Goal: Task Accomplishment & Management: Use online tool/utility

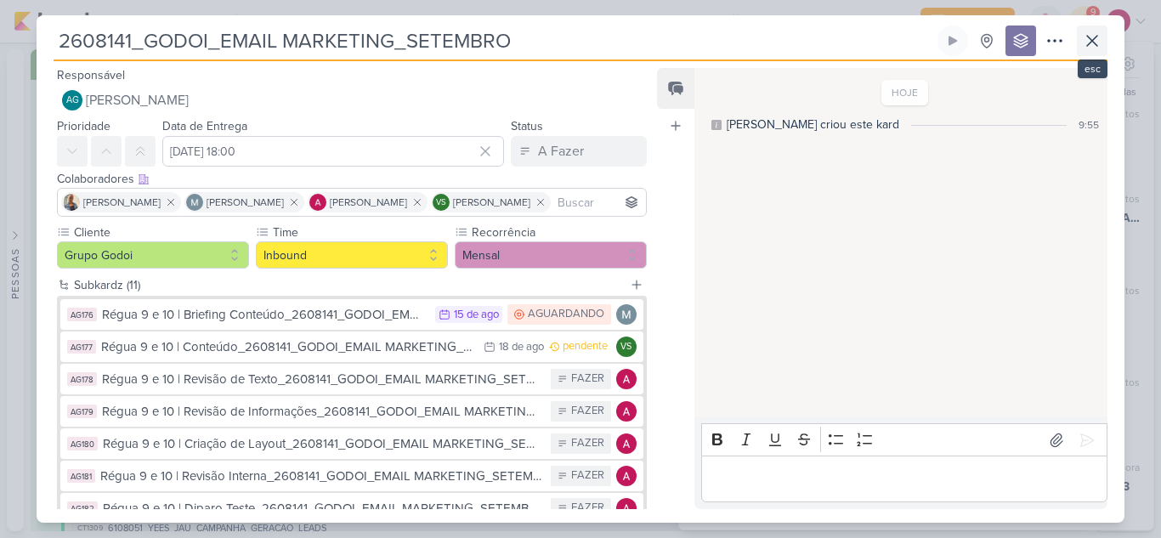
scroll to position [7238, 0]
click at [1094, 40] on icon at bounding box center [1092, 41] width 10 height 10
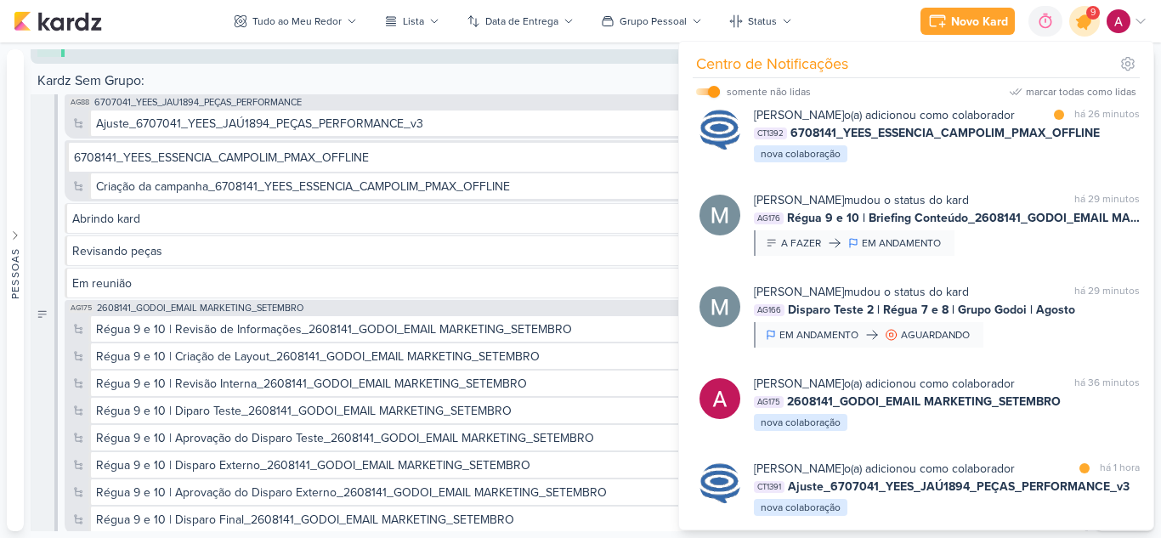
click at [1089, 31] on div at bounding box center [1084, 21] width 43 height 43
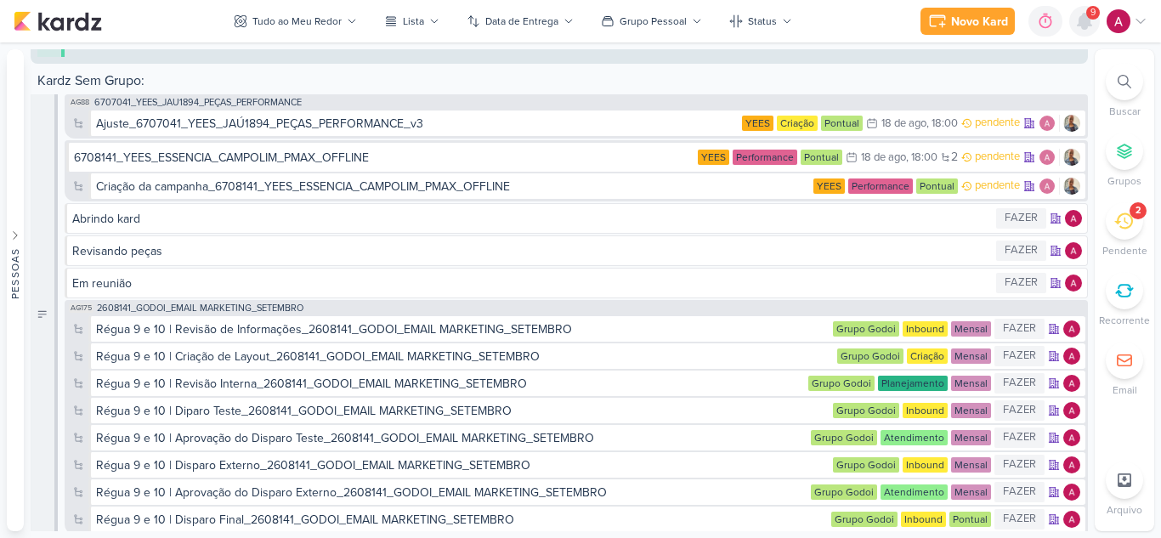
click at [1088, 25] on icon at bounding box center [1085, 21] width 14 height 15
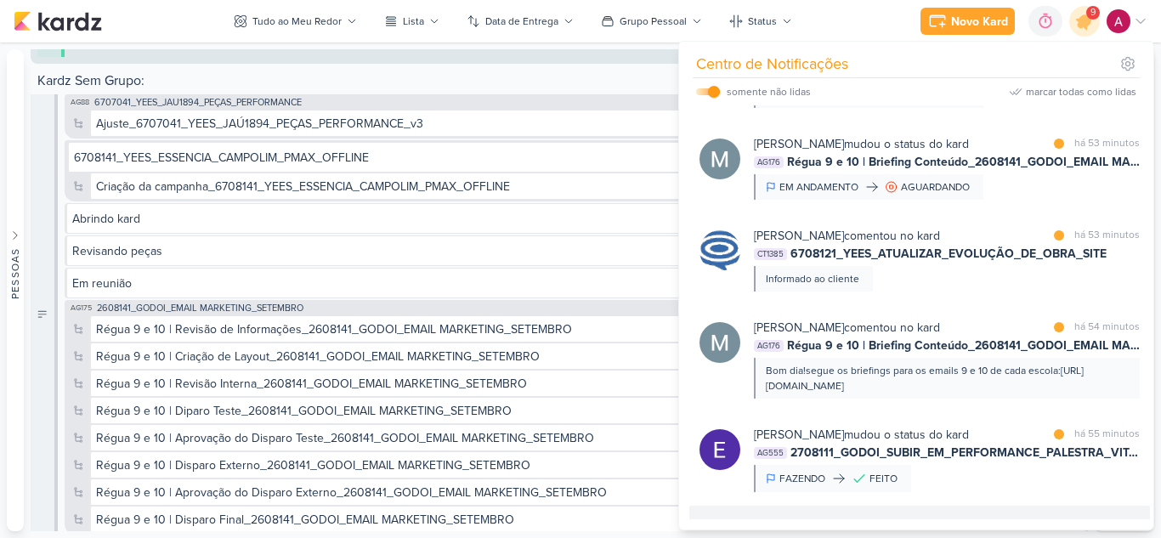
scroll to position [0, 0]
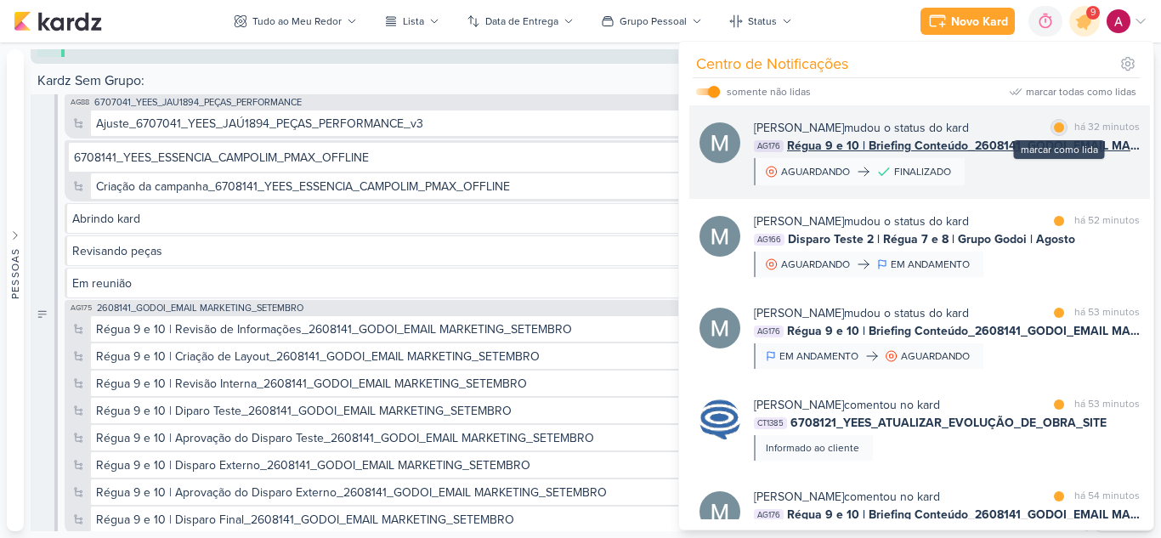
click at [1055, 127] on div at bounding box center [1059, 127] width 10 height 10
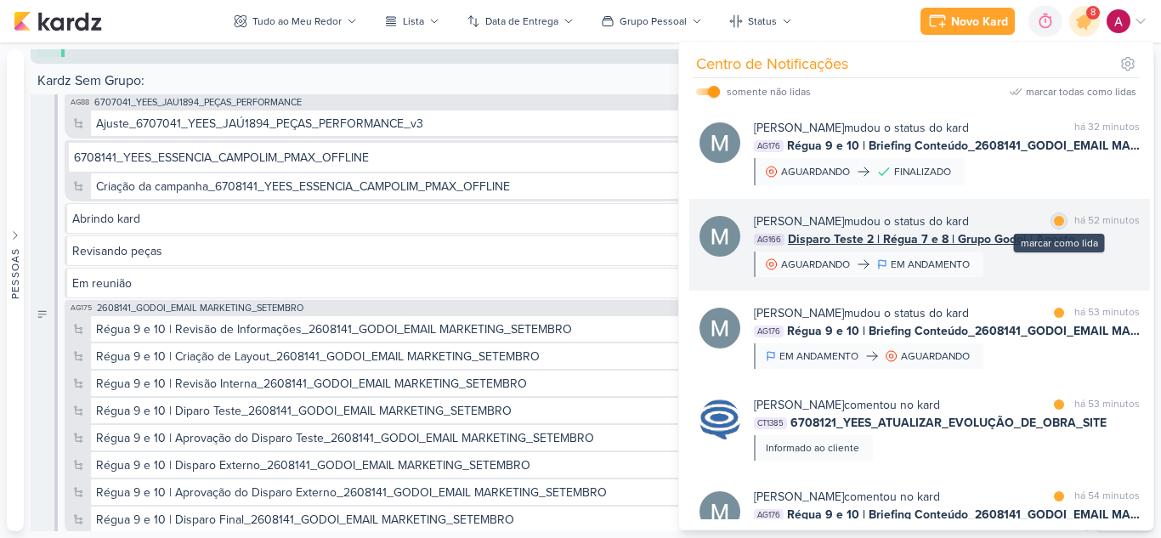
click at [1054, 216] on div at bounding box center [1059, 221] width 10 height 10
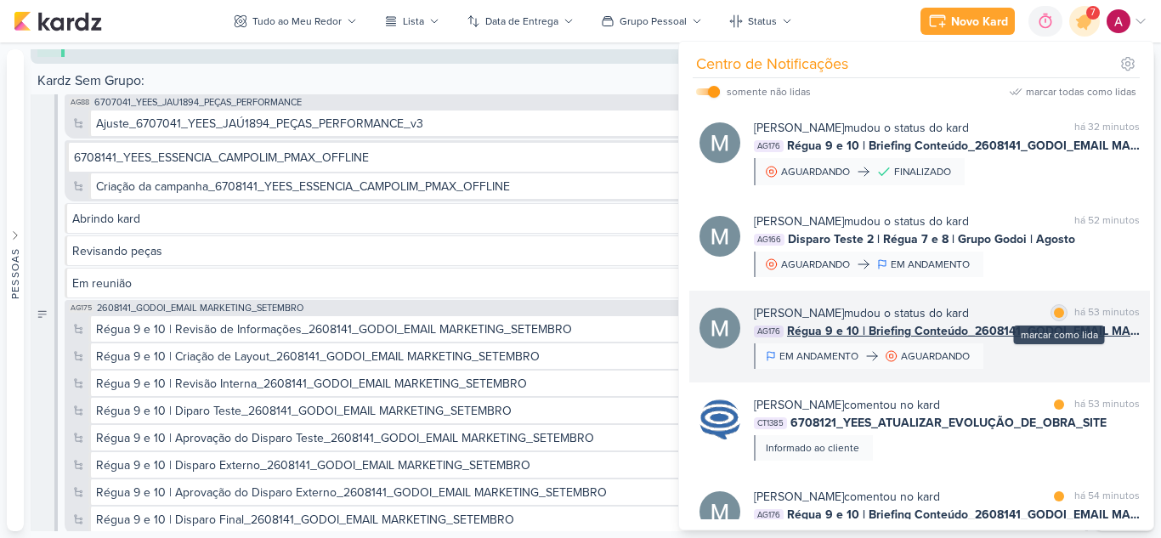
click at [1055, 313] on div at bounding box center [1059, 313] width 10 height 10
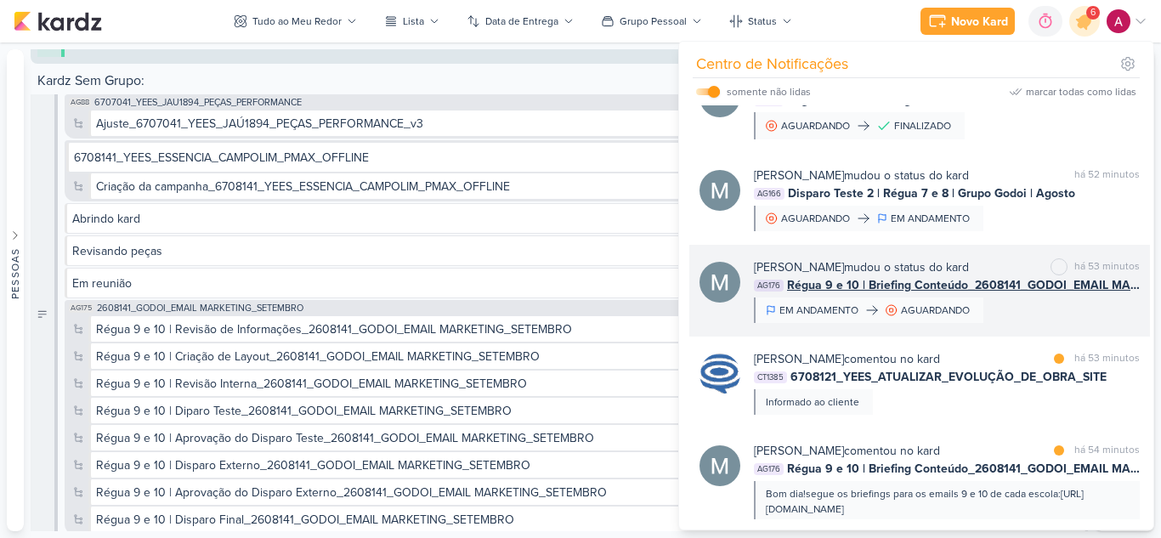
scroll to position [85, 0]
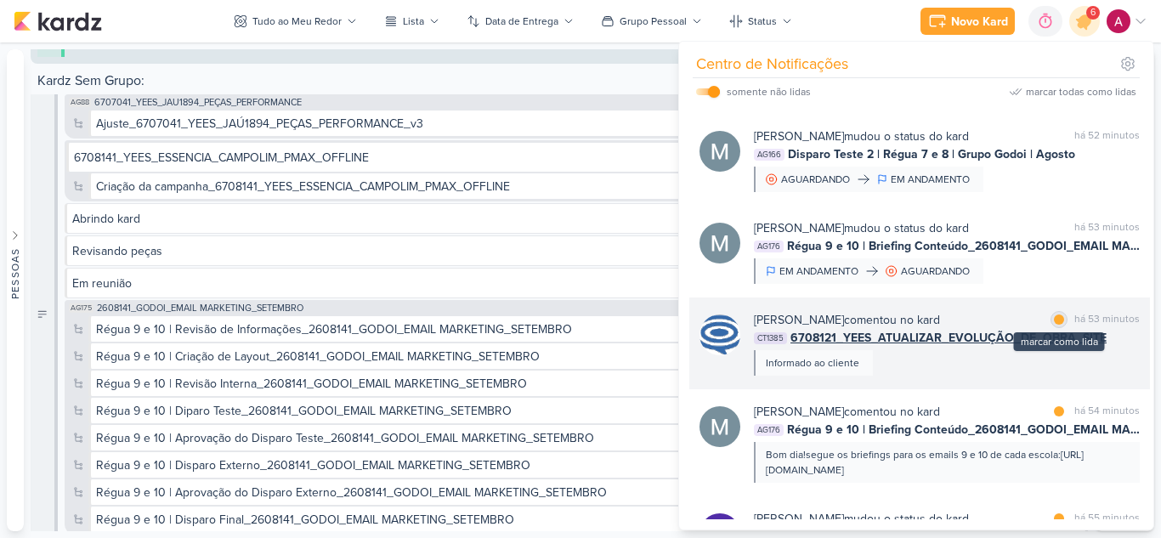
click at [1056, 320] on div at bounding box center [1059, 320] width 10 height 10
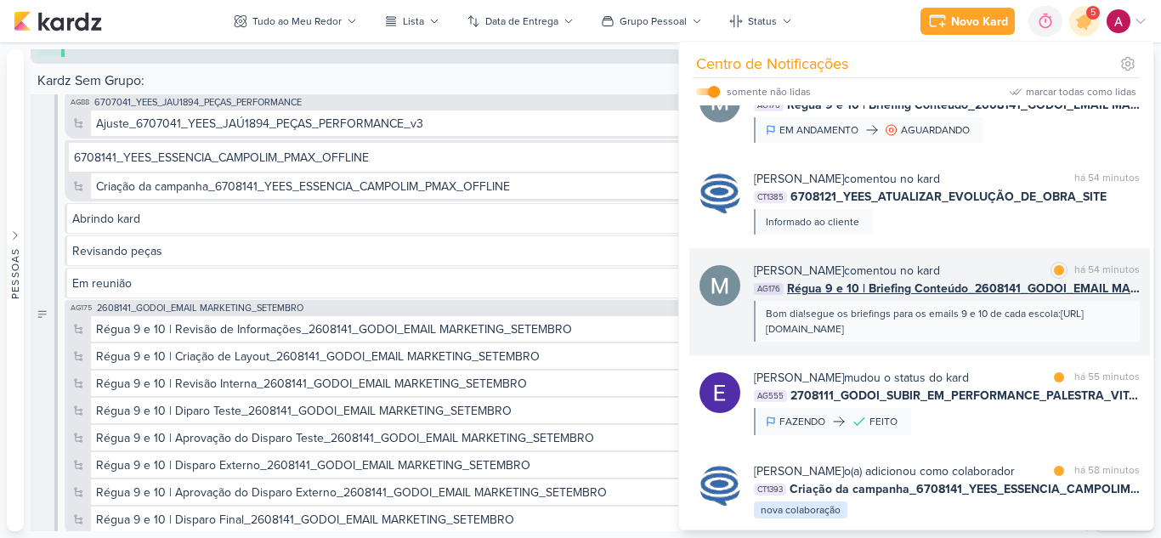
scroll to position [255, 0]
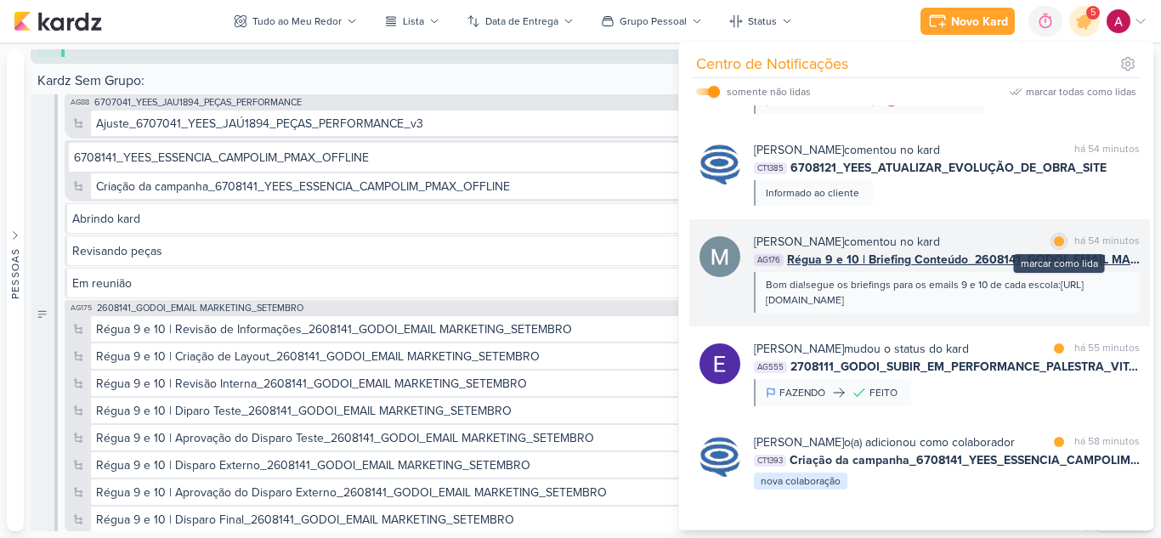
click at [1057, 242] on div at bounding box center [1059, 241] width 10 height 10
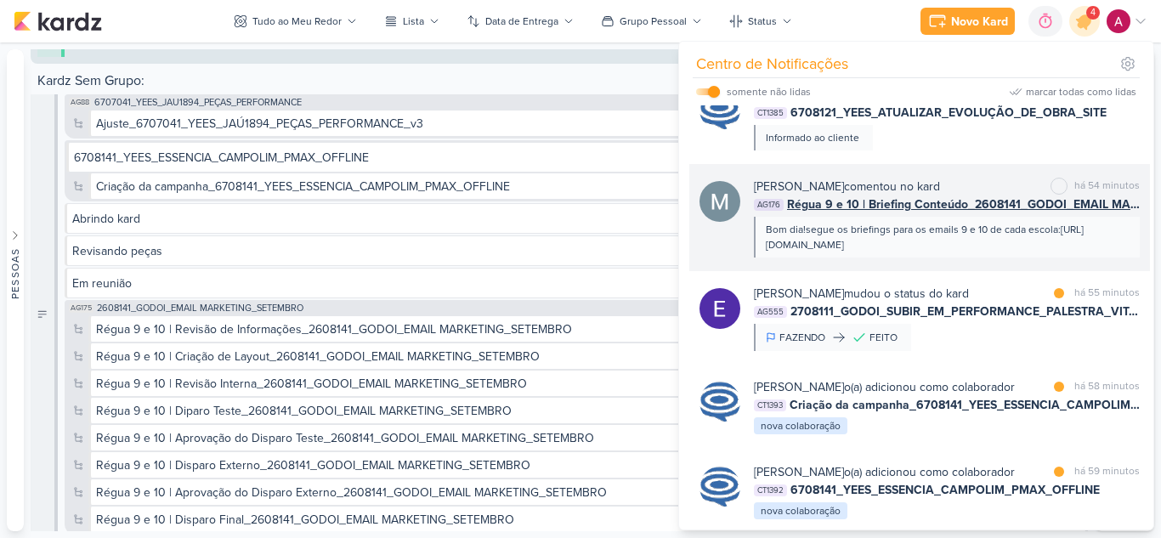
scroll to position [340, 0]
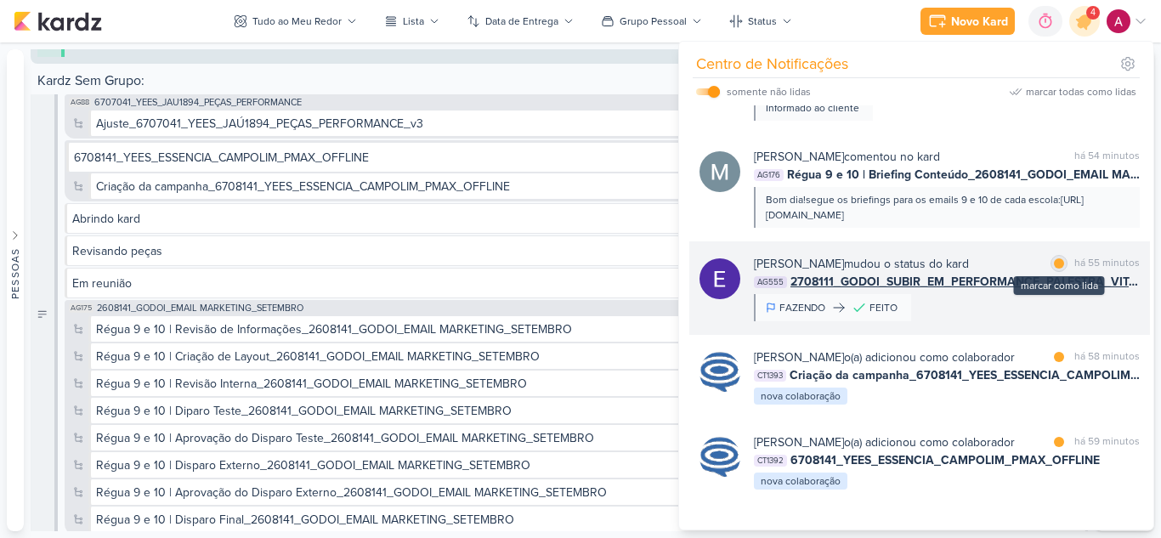
click at [1054, 269] on div at bounding box center [1059, 263] width 10 height 10
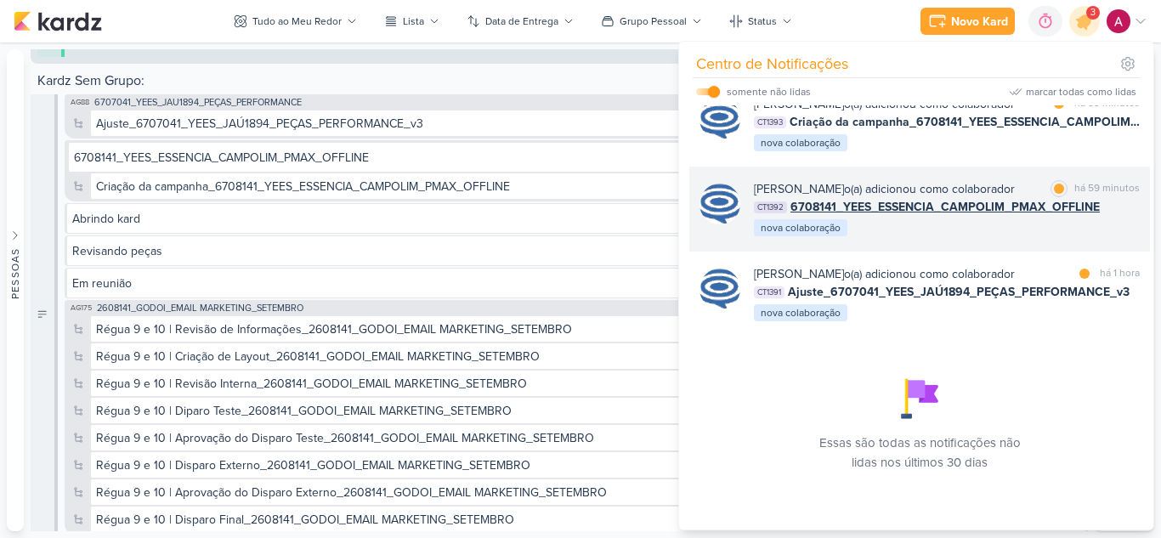
scroll to position [662, 0]
click at [975, 209] on div "[PERSON_NAME] o(a) adicionou como colaborador marcar como lida há 59 minutos CT…" at bounding box center [947, 209] width 386 height 58
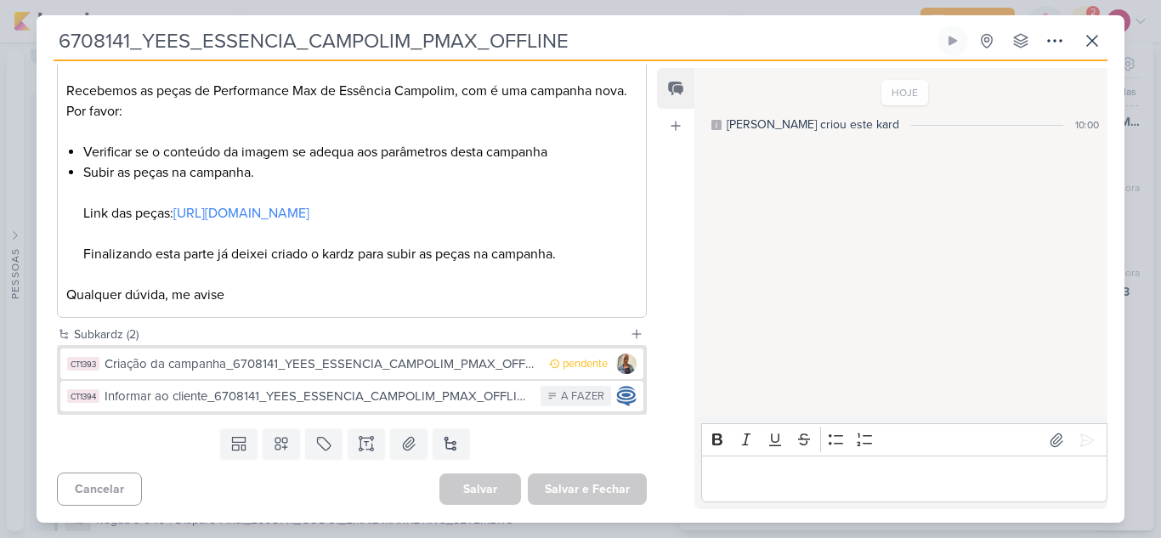
scroll to position [320, 0]
click at [214, 207] on link "[URL][DOMAIN_NAME]" at bounding box center [241, 213] width 136 height 17
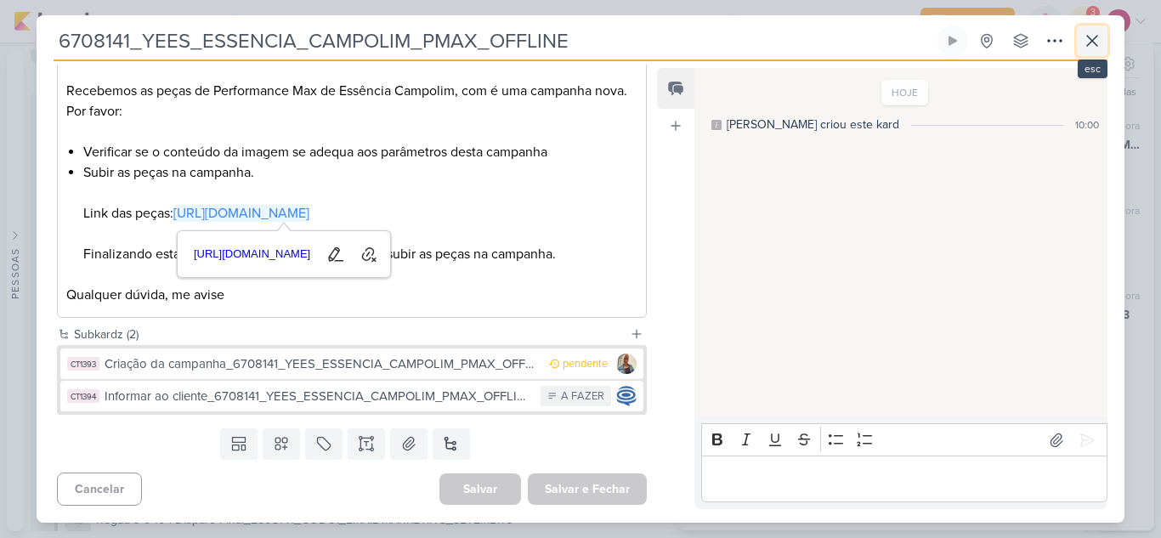
click at [1097, 49] on icon at bounding box center [1092, 41] width 20 height 20
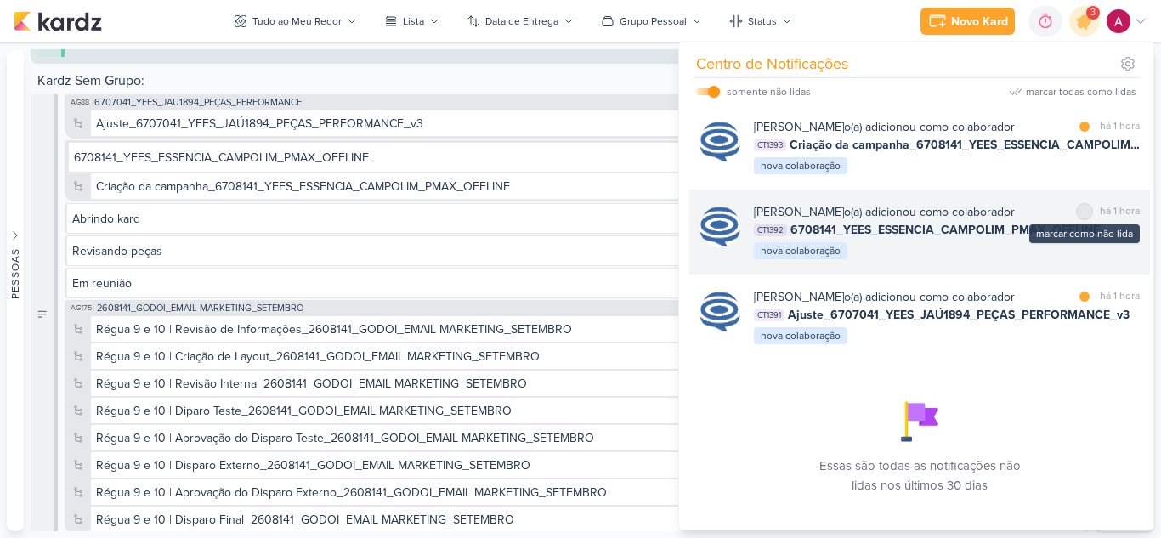
click at [1080, 217] on div at bounding box center [1085, 212] width 10 height 10
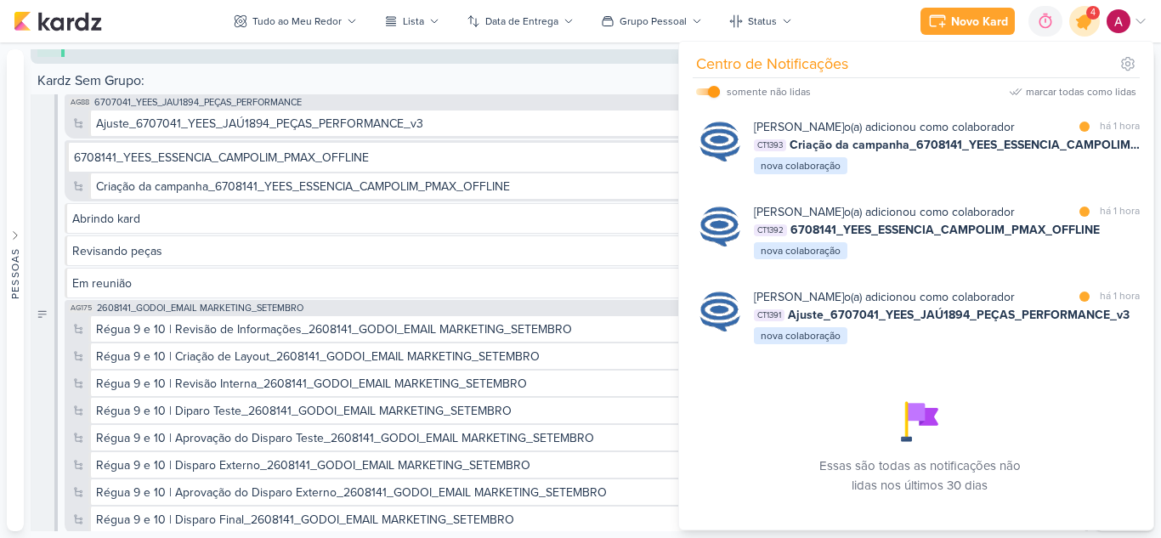
click at [1079, 31] on div at bounding box center [1084, 21] width 43 height 43
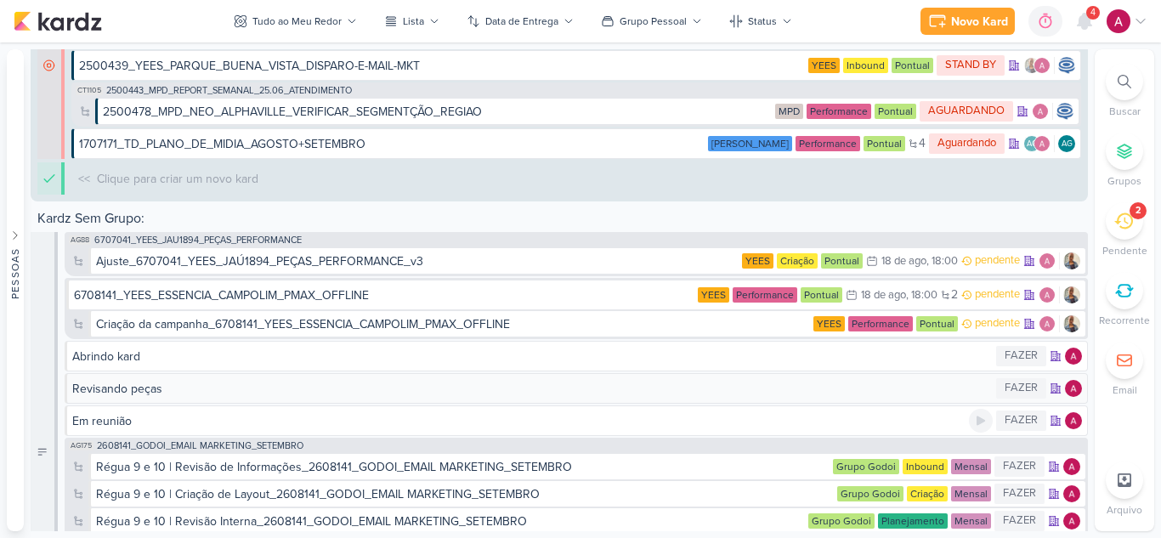
scroll to position [7099, 0]
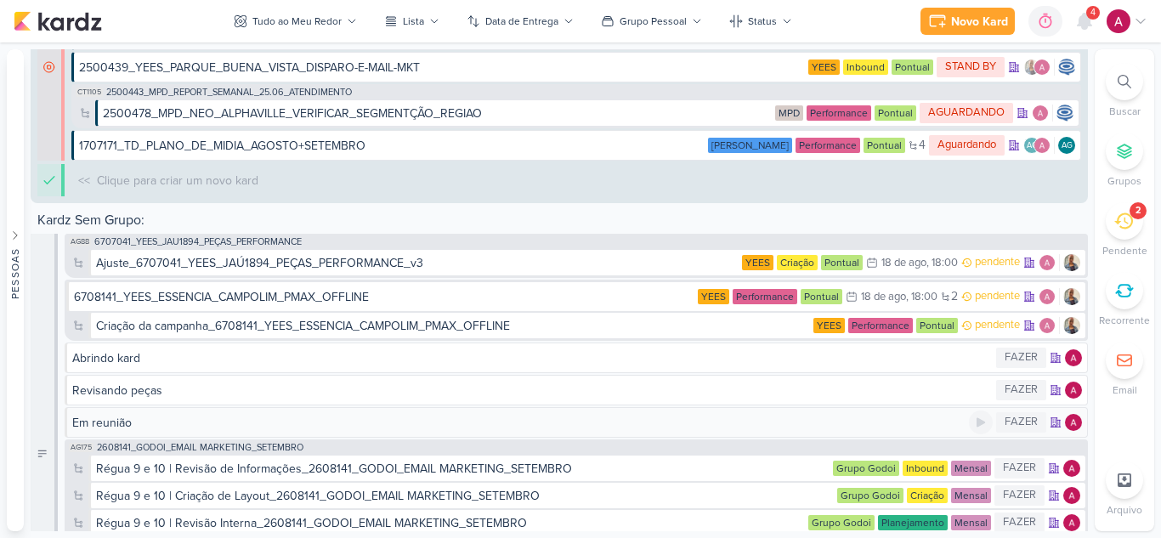
click at [157, 424] on div "Em reunião" at bounding box center [520, 423] width 897 height 18
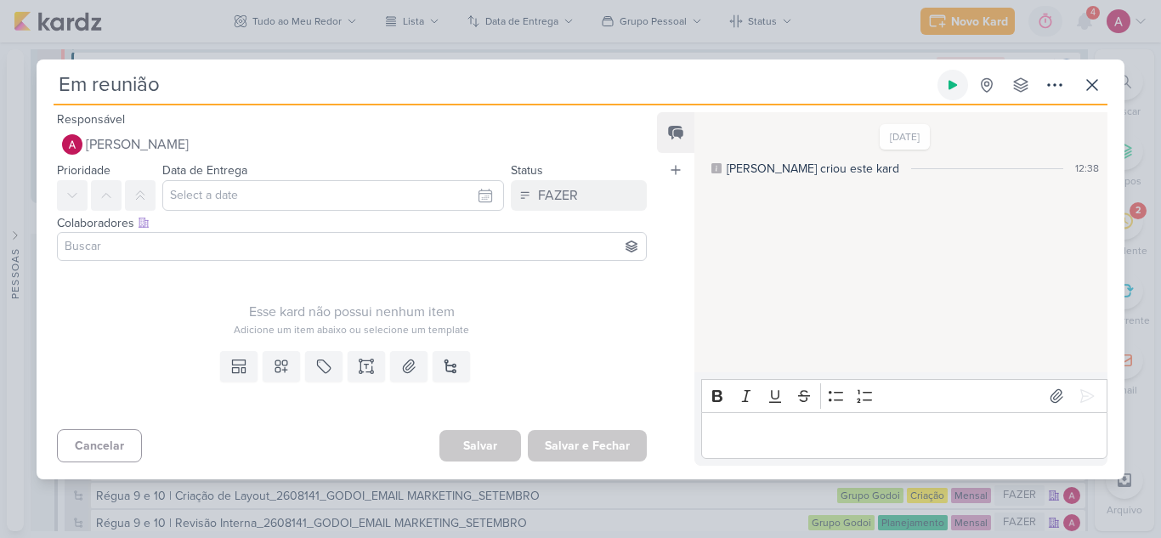
click at [949, 81] on icon at bounding box center [953, 84] width 9 height 9
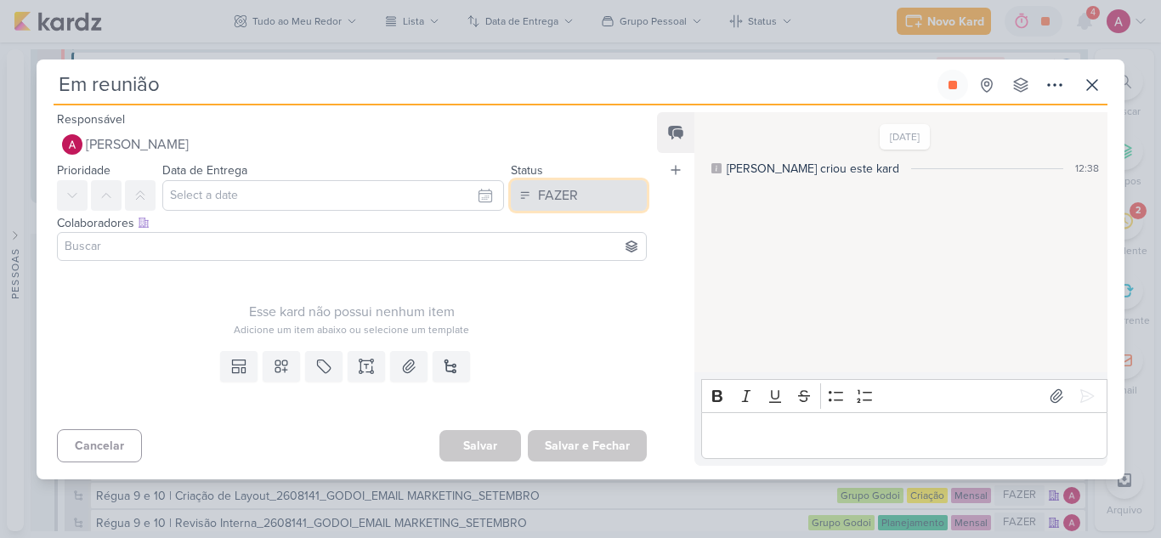
click at [617, 190] on button "FAZER" at bounding box center [579, 195] width 136 height 31
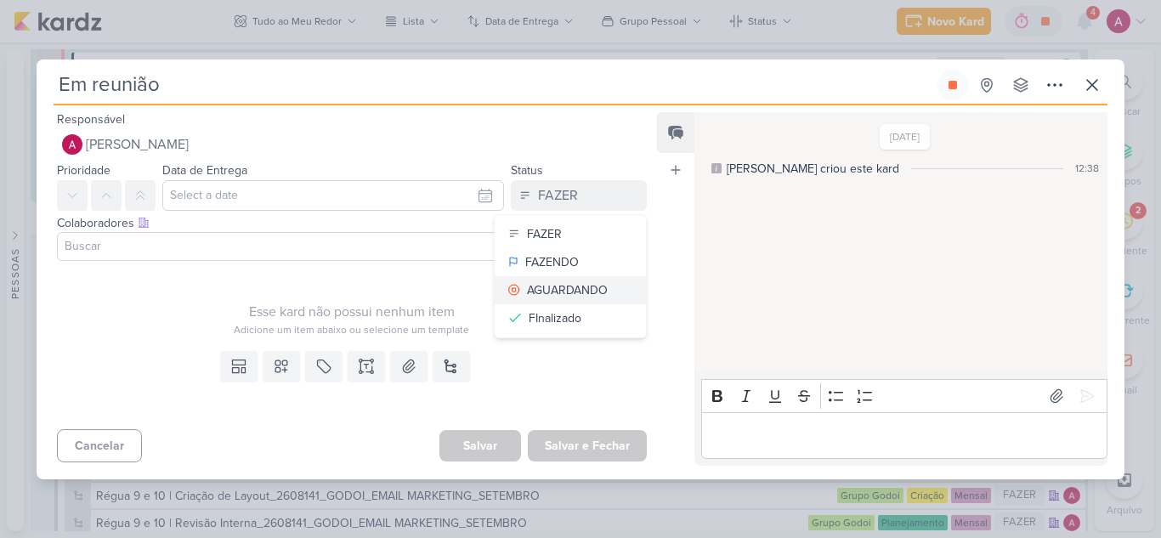
click at [617, 291] on button "AGUARDANDO" at bounding box center [570, 290] width 151 height 28
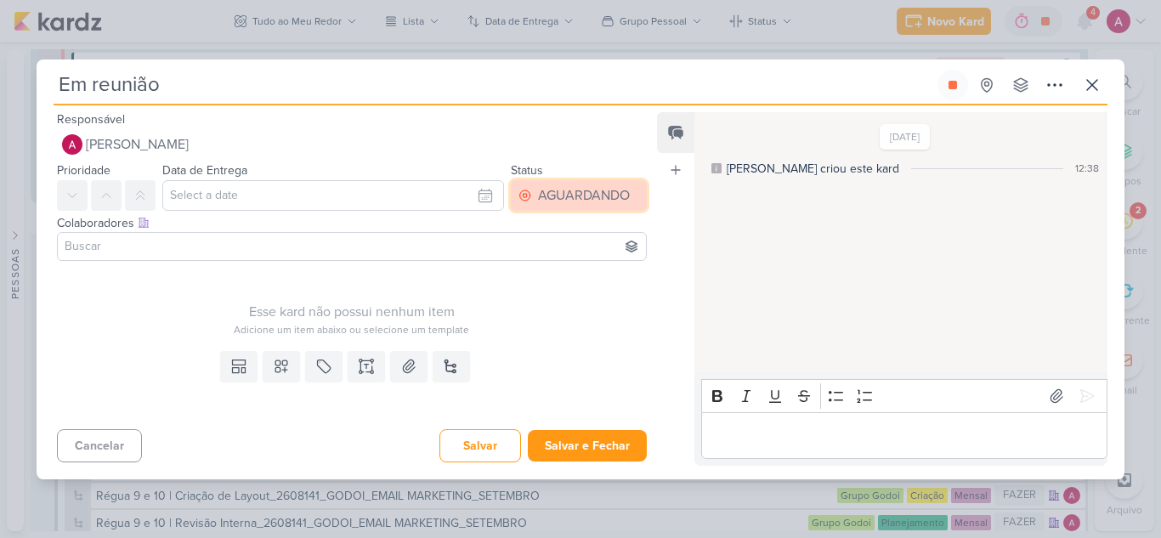
click at [575, 199] on div "AGUARDANDO" at bounding box center [584, 195] width 92 height 20
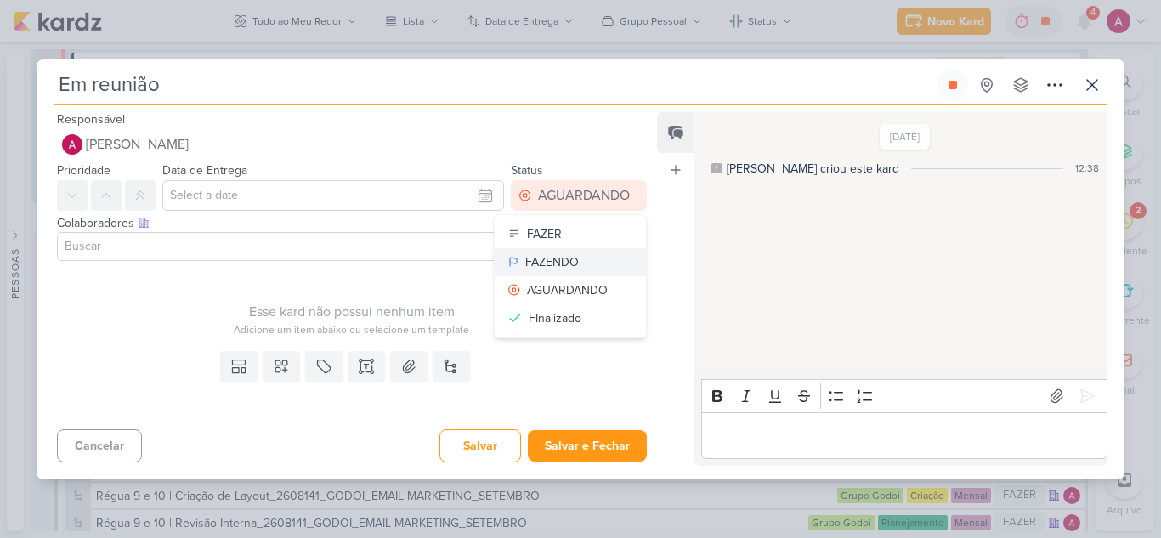
click at [564, 257] on div "FAZENDO" at bounding box center [552, 262] width 54 height 18
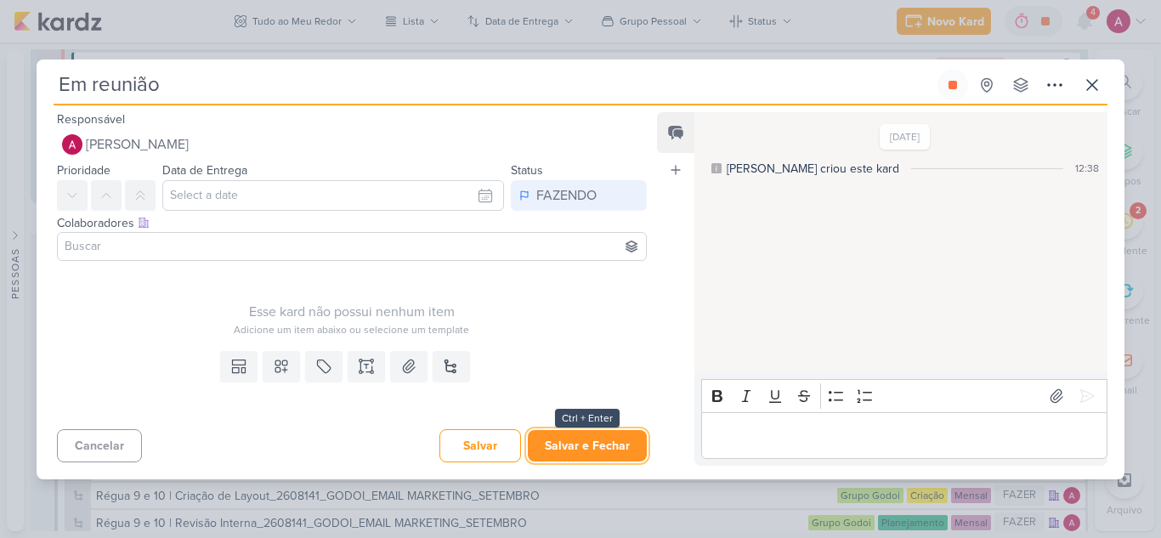
click at [587, 442] on button "Salvar e Fechar" at bounding box center [587, 445] width 119 height 31
